Goal: Transaction & Acquisition: Purchase product/service

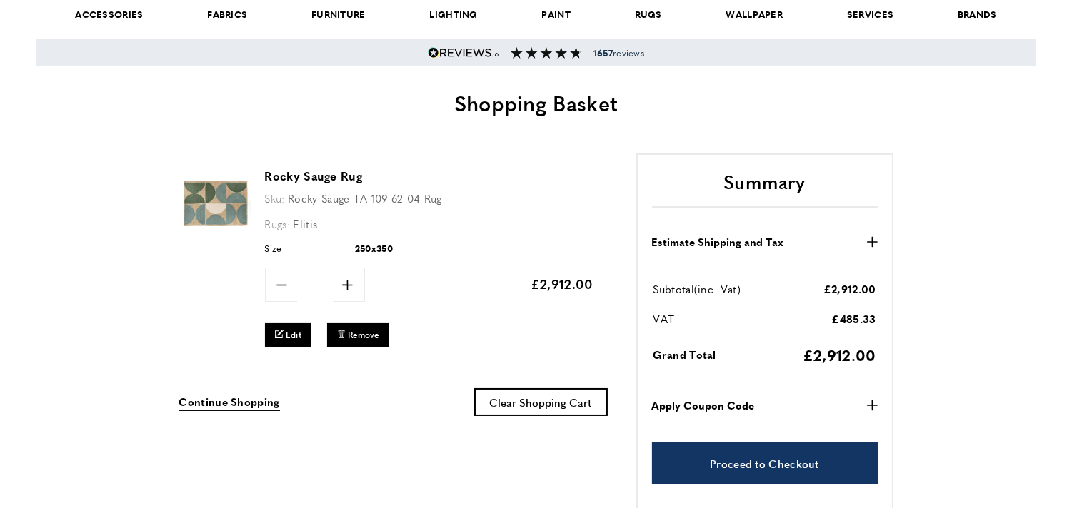
scroll to position [79, 0]
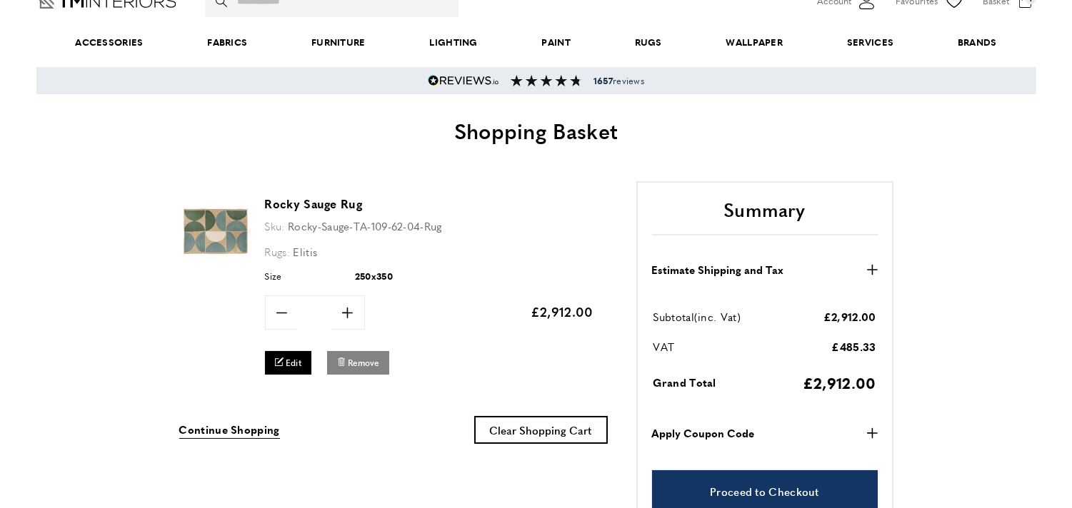
click at [362, 354] on button "bin Remove" at bounding box center [358, 363] width 62 height 24
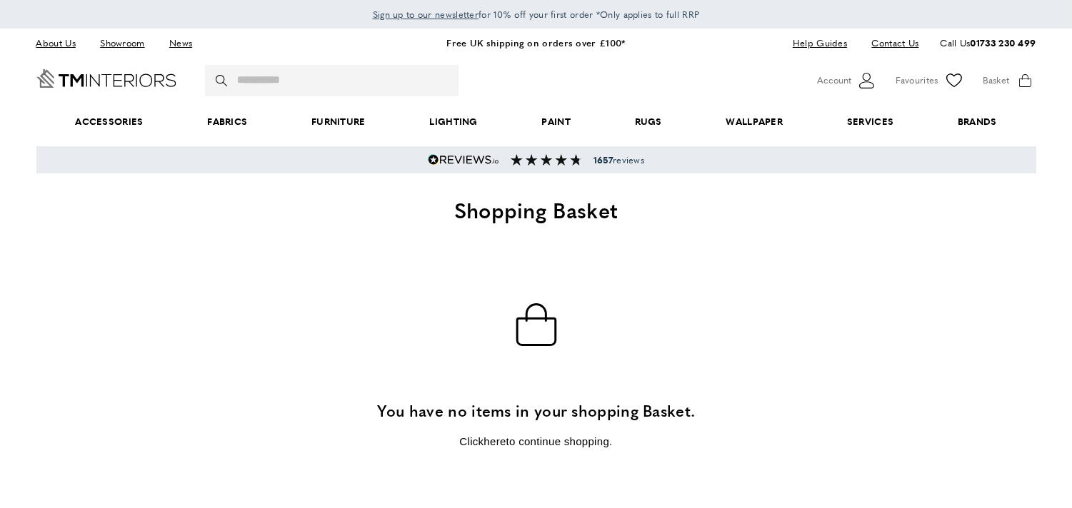
scroll to position [0, 401]
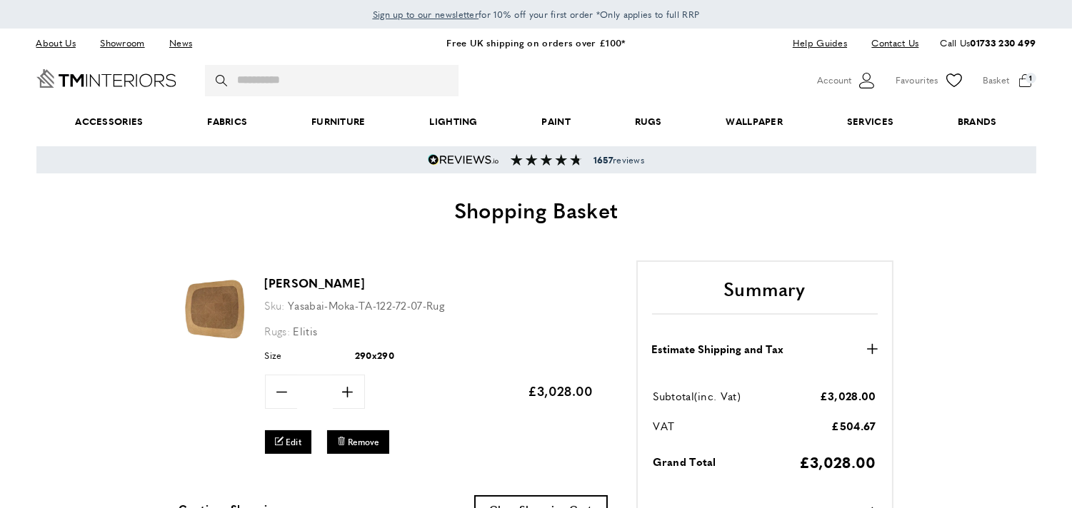
scroll to position [0, 201]
